Goal: Task Accomplishment & Management: Complete application form

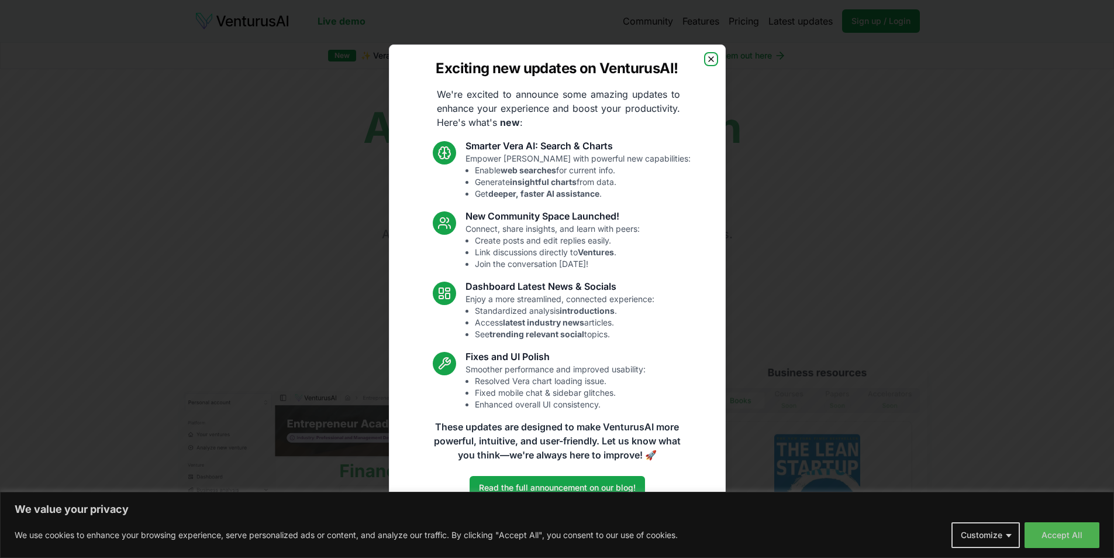
click at [711, 62] on icon "button" at bounding box center [711, 58] width 9 height 9
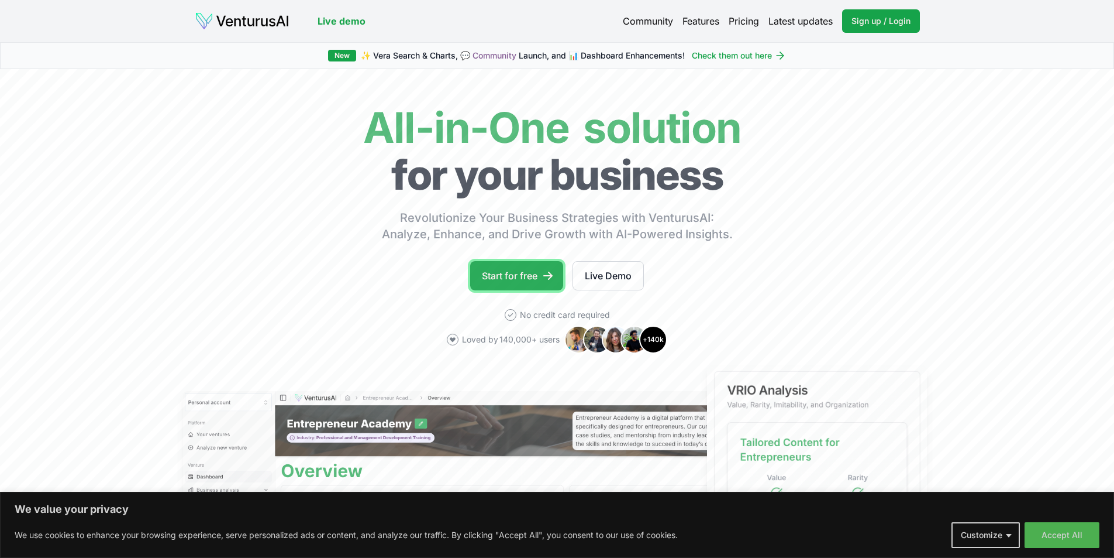
click at [526, 274] on link "Start for free" at bounding box center [516, 275] width 93 height 29
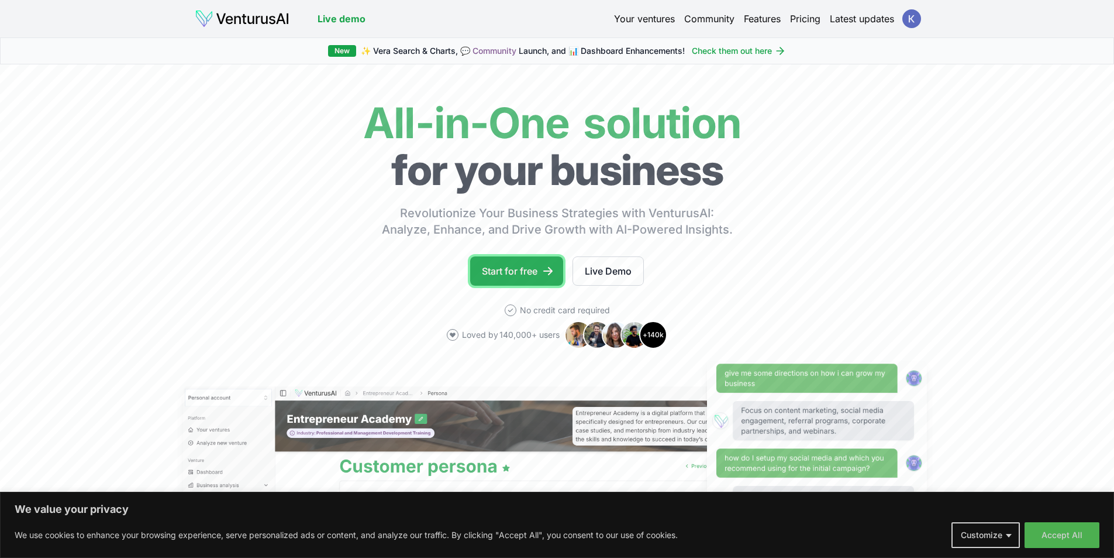
click at [524, 262] on link "Start for free" at bounding box center [516, 270] width 93 height 29
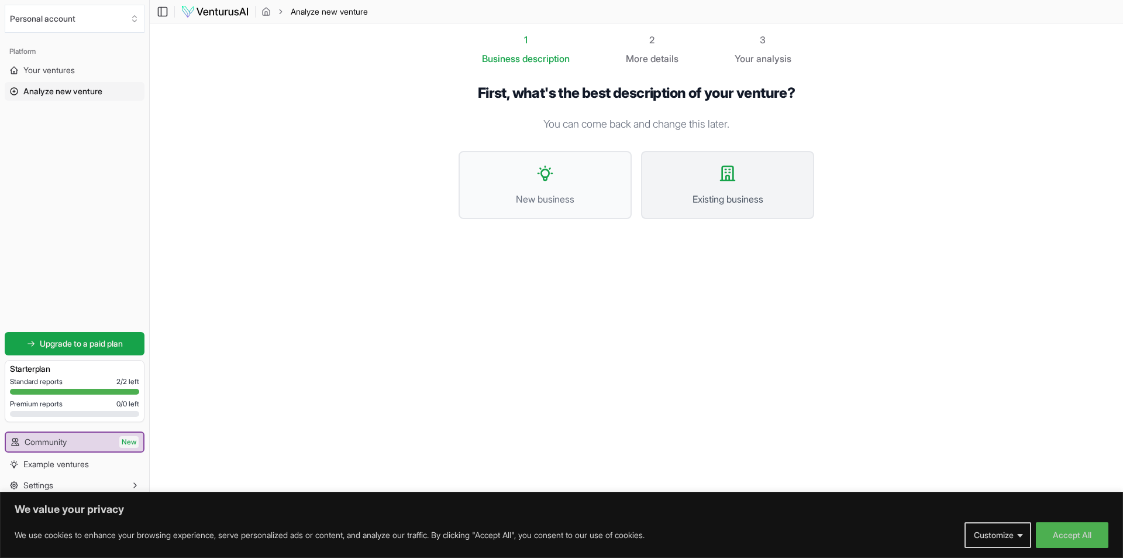
click at [740, 202] on span "Existing business" at bounding box center [727, 199] width 147 height 14
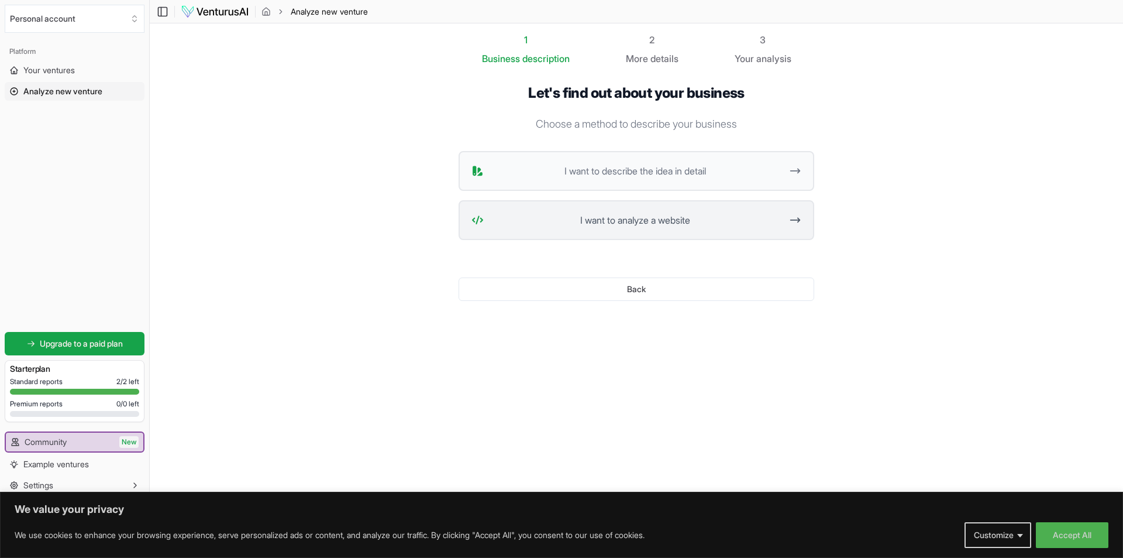
click at [713, 215] on span "I want to analyze a website" at bounding box center [634, 220] width 293 height 14
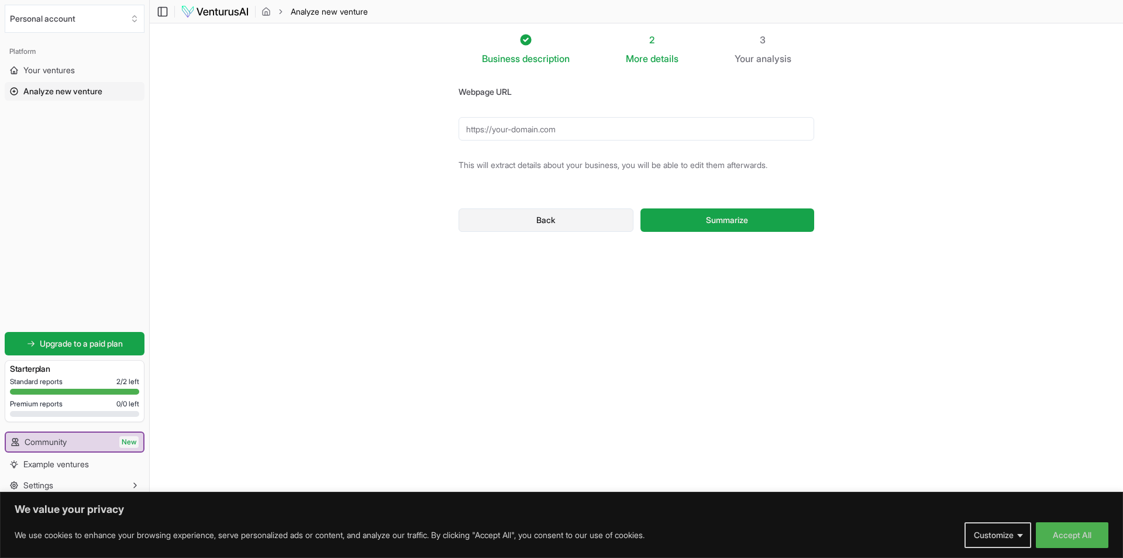
click at [558, 222] on button "Back" at bounding box center [546, 219] width 175 height 23
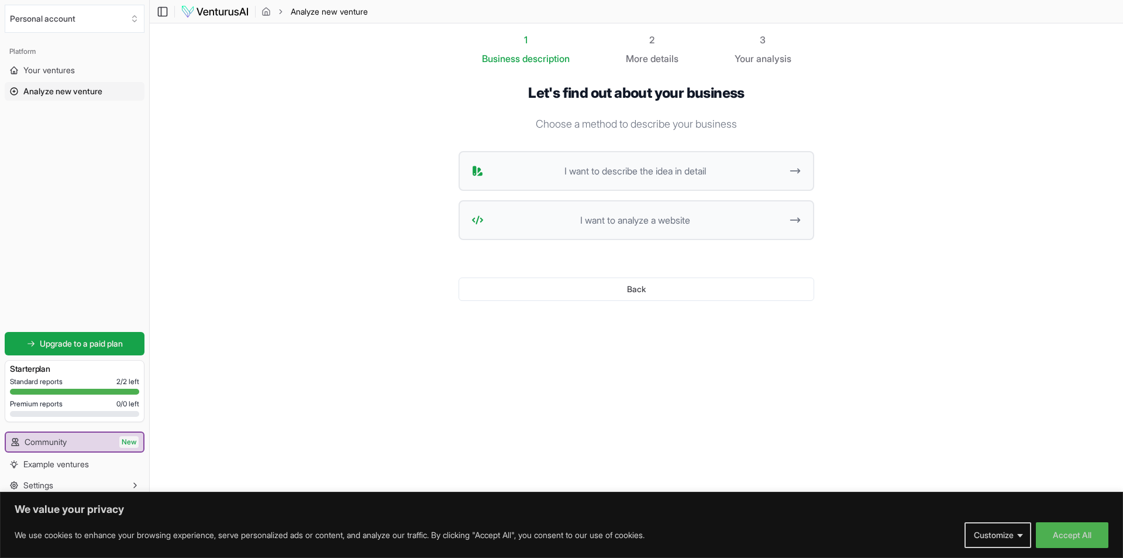
click at [626, 173] on span "I want to describe the idea in detail" at bounding box center [634, 171] width 293 height 14
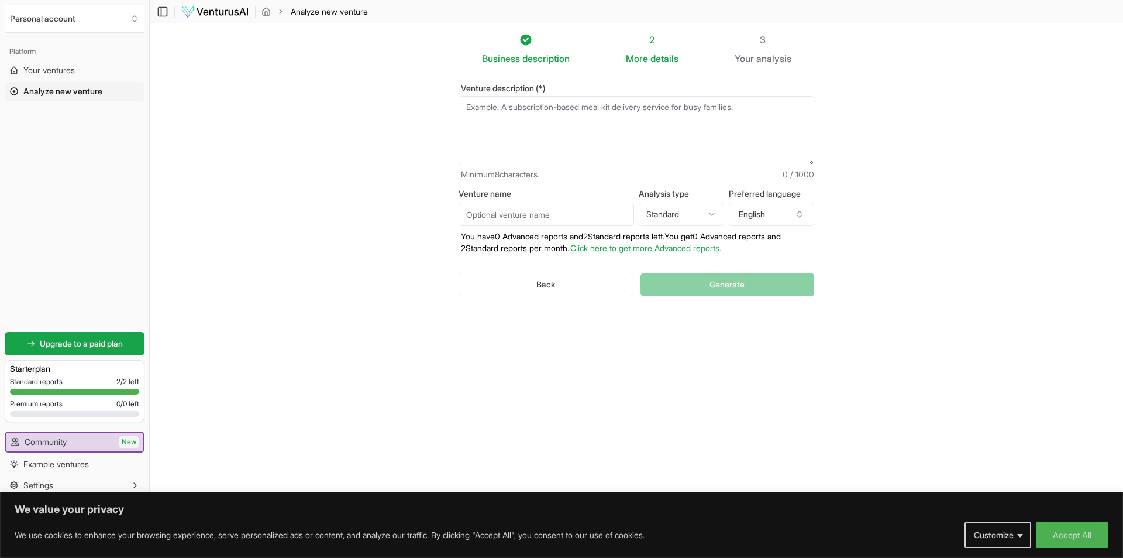
click at [746, 113] on textarea "Venture description (*)" at bounding box center [637, 130] width 356 height 69
click at [509, 136] on textarea "a company dealing in real estate in [GEOGRAPHIC_DATA] [GEOGRAPHIC_DATA]" at bounding box center [637, 130] width 356 height 69
click at [552, 108] on textarea "a company dealing in real estate in [GEOGRAPHIC_DATA] [GEOGRAPHIC_DATA]" at bounding box center [637, 130] width 356 height 69
click at [693, 108] on textarea "a company dealing in real estate in [GEOGRAPHIC_DATA] [GEOGRAPHIC_DATA]" at bounding box center [637, 130] width 356 height 69
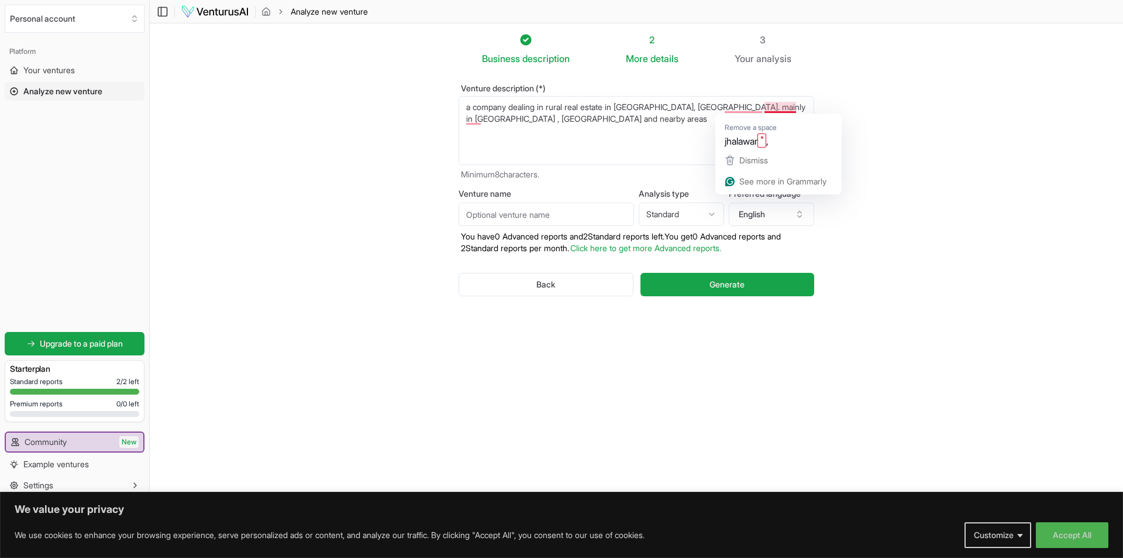
click at [765, 106] on textarea "a company dealing in real estate in [GEOGRAPHIC_DATA] [GEOGRAPHIC_DATA]" at bounding box center [637, 130] width 356 height 69
click at [759, 141] on textarea "a company dealing in real estate in [GEOGRAPHIC_DATA] [GEOGRAPHIC_DATA]" at bounding box center [637, 130] width 356 height 69
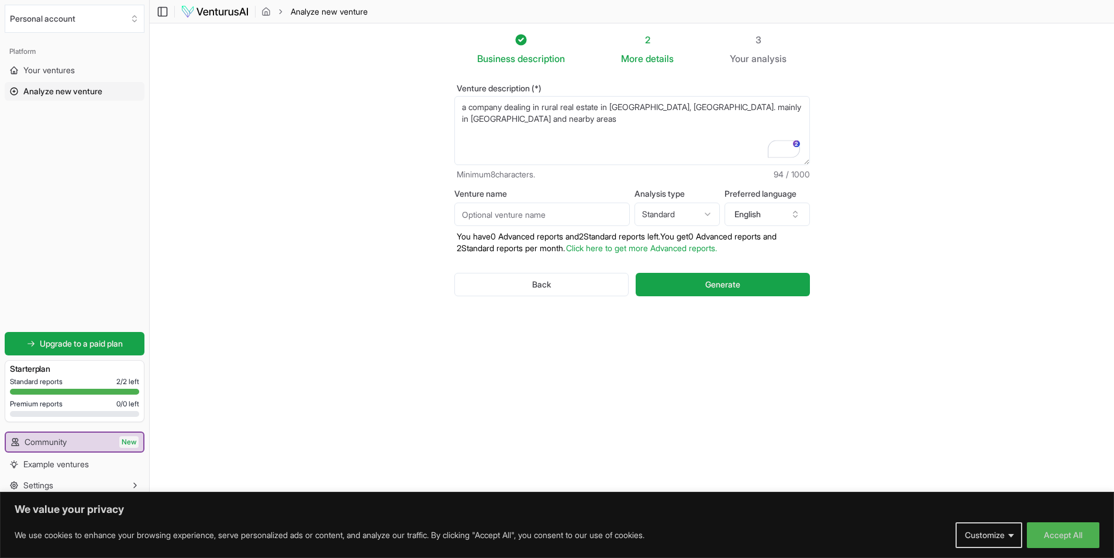
click at [516, 126] on textarea "a company dealing in rural real estate in [GEOGRAPHIC_DATA], [GEOGRAPHIC_DATA].…" at bounding box center [633, 130] width 356 height 69
type textarea "a company dealing in rural real estate in [GEOGRAPHIC_DATA], [GEOGRAPHIC_DATA].…"
click at [557, 210] on input "Venture name" at bounding box center [543, 213] width 176 height 23
type input "Akshardham Associates"
click at [765, 283] on button "Generate" at bounding box center [723, 284] width 174 height 23
